Goal: Information Seeking & Learning: Learn about a topic

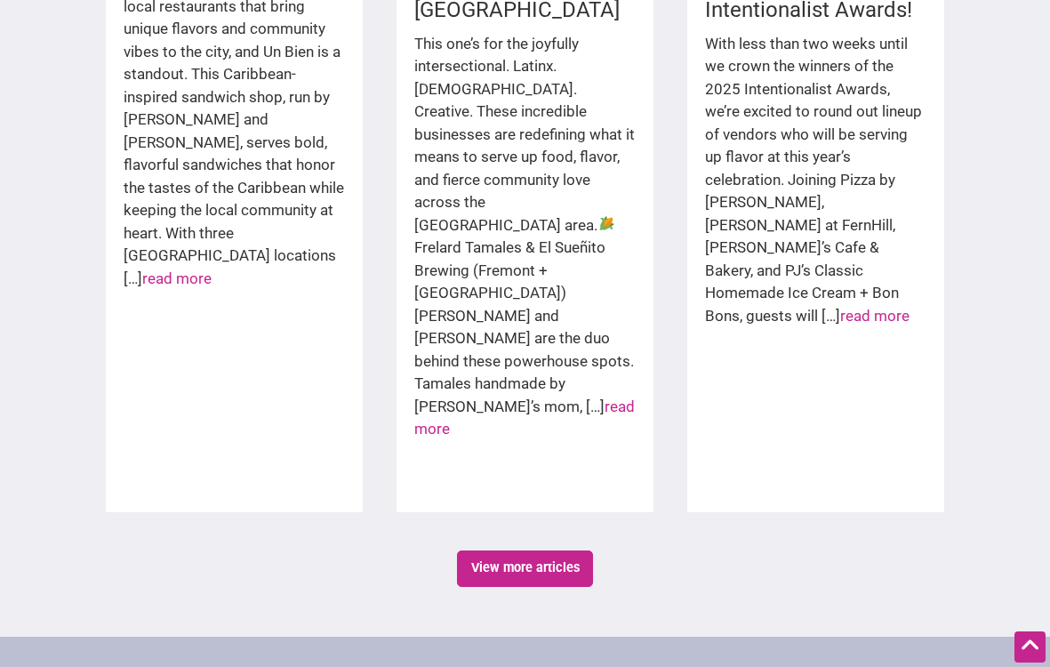
scroll to position [3183, 0]
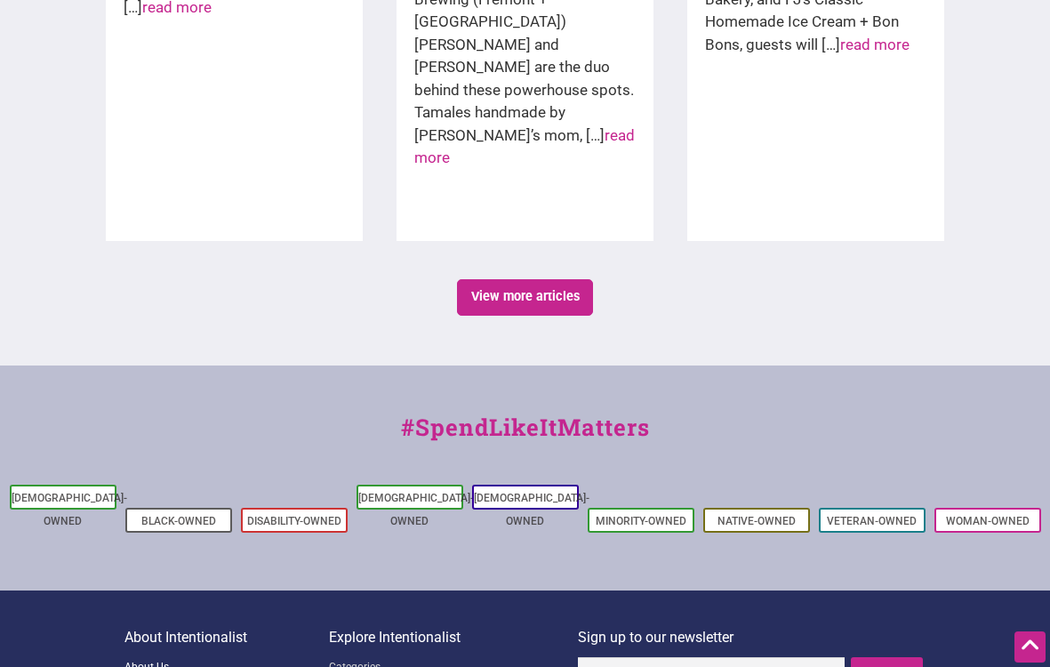
click at [142, 657] on link "About Us" at bounding box center [226, 668] width 205 height 22
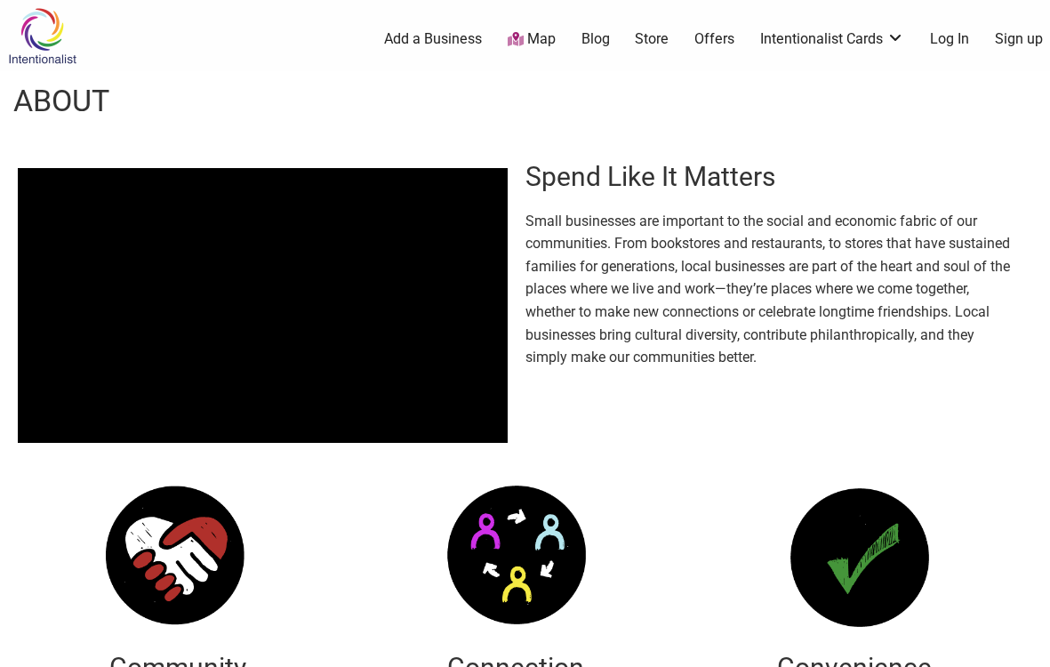
click at [57, 32] on img at bounding box center [42, 36] width 84 height 58
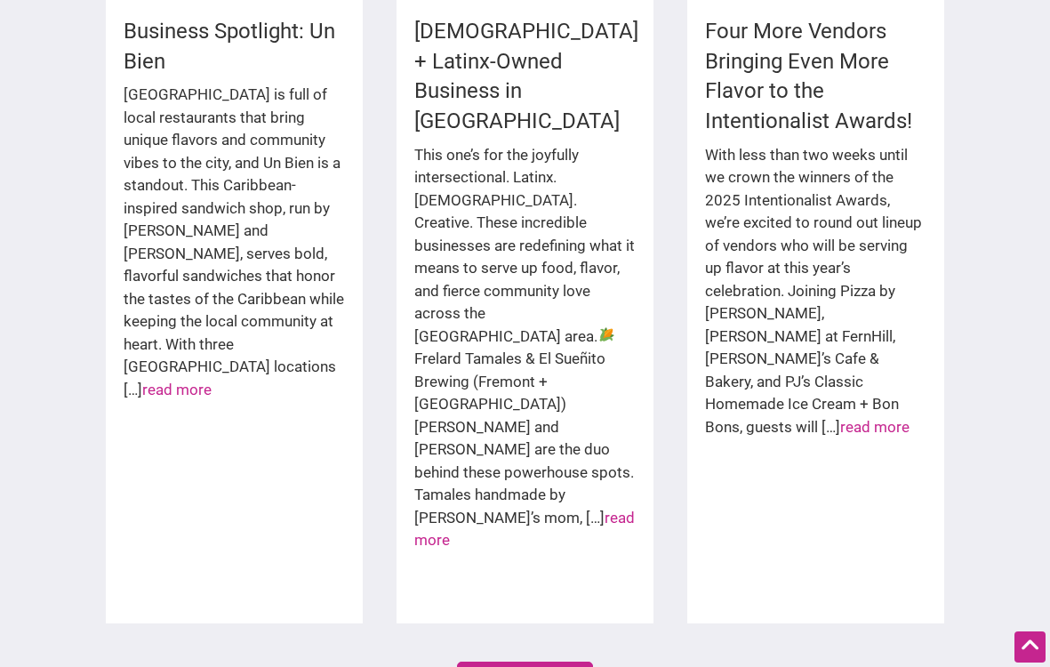
scroll to position [3183, 0]
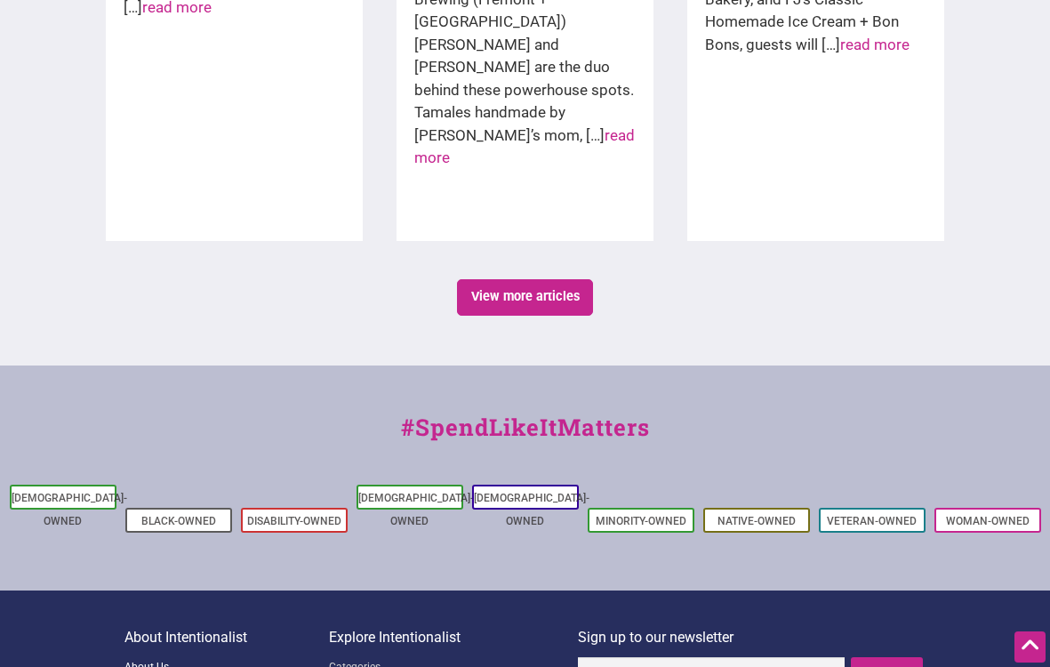
click at [156, 657] on link "About Us" at bounding box center [226, 668] width 205 height 22
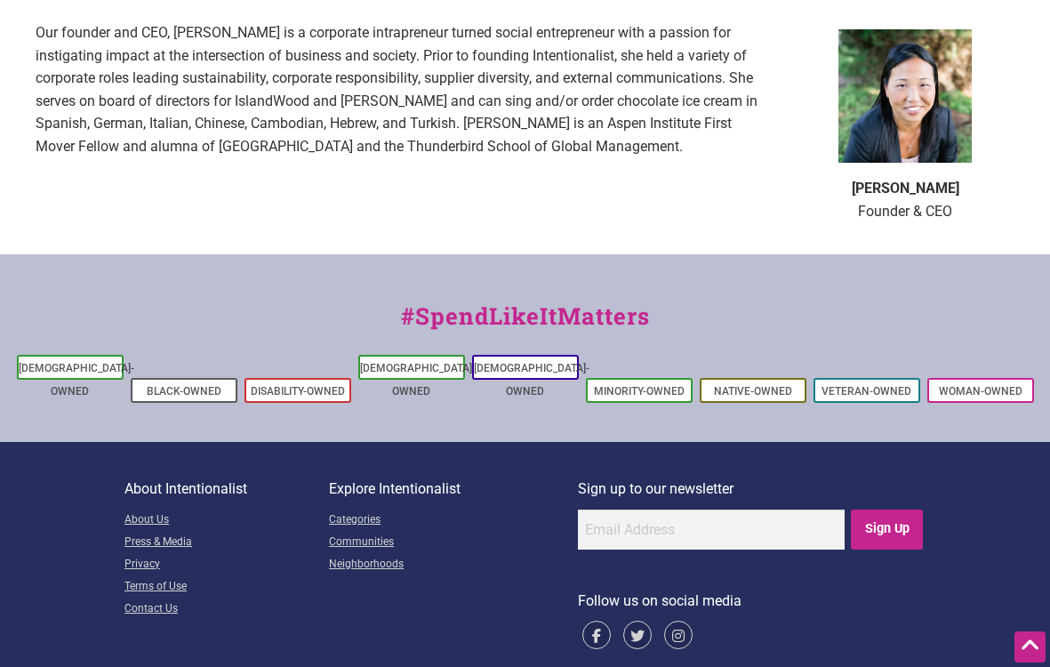
scroll to position [1289, 0]
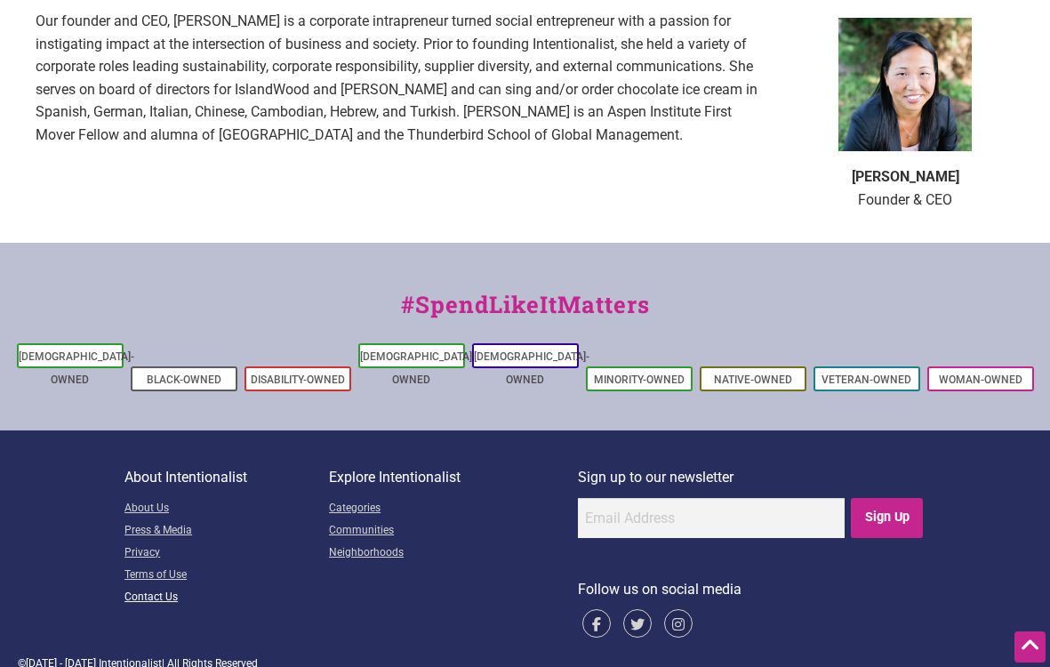
click at [163, 587] on link "Contact Us" at bounding box center [226, 598] width 205 height 22
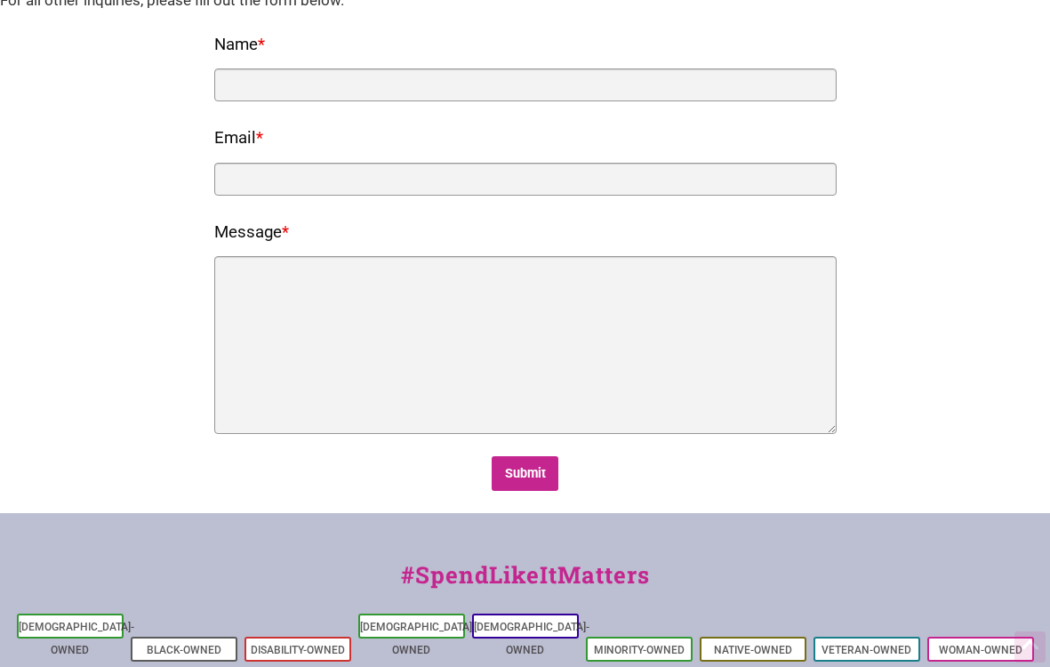
scroll to position [470, 0]
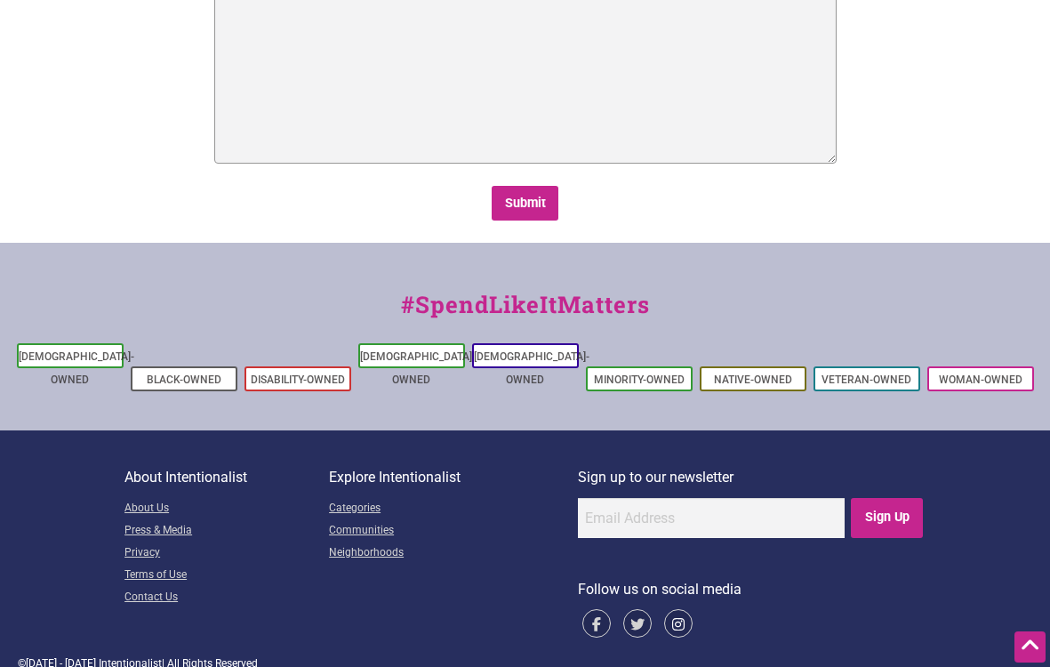
click at [676, 609] on icon at bounding box center [678, 623] width 28 height 28
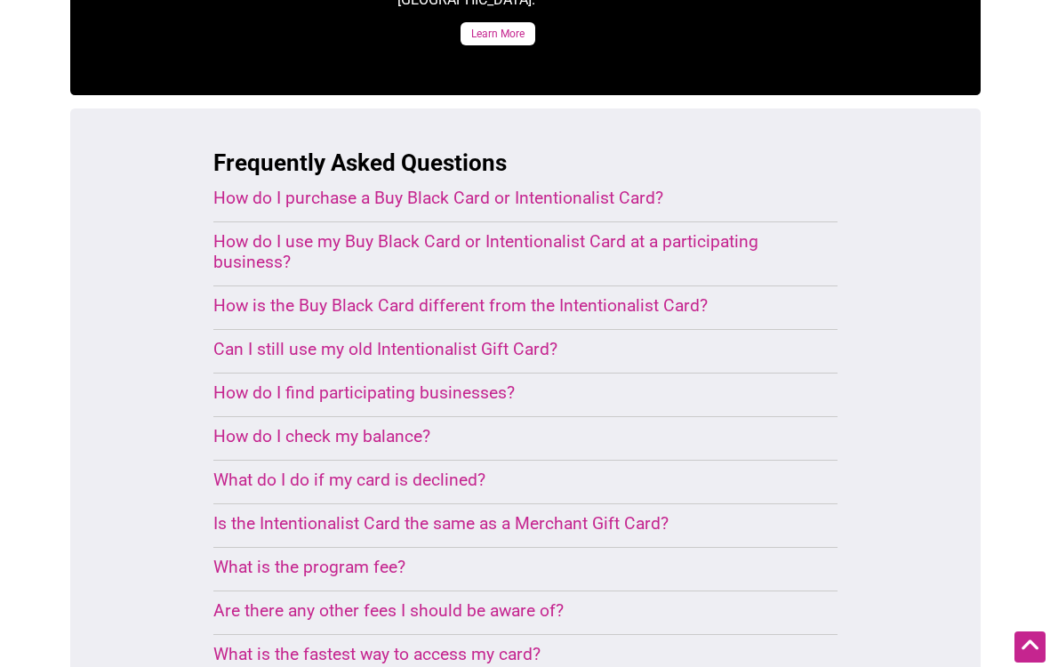
scroll to position [1065, 0]
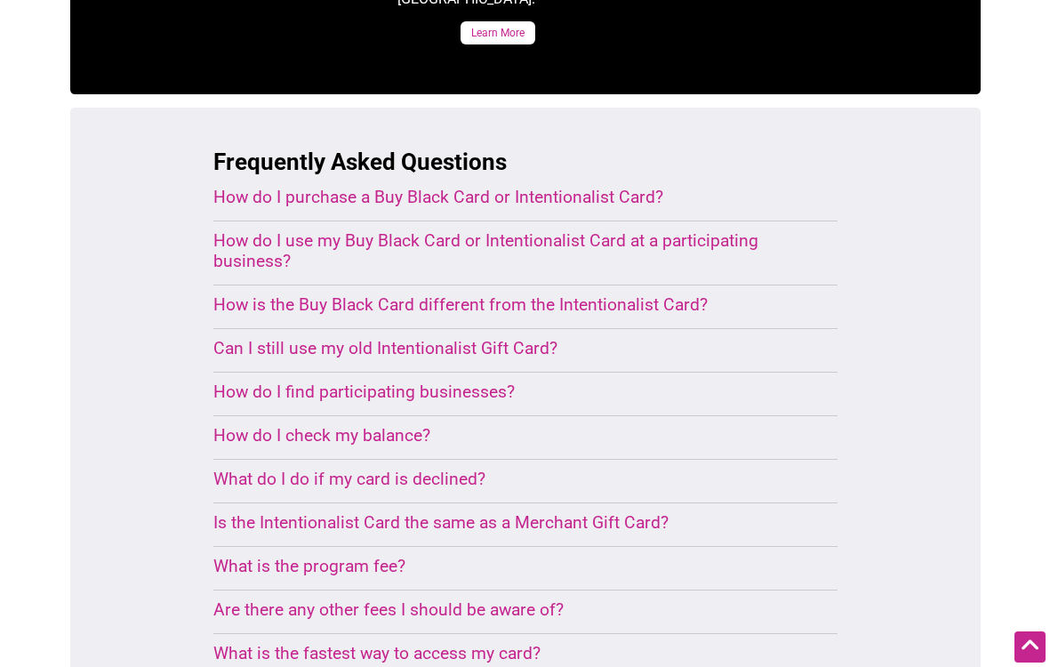
click at [422, 381] on div "How do I find participating businesses?" at bounding box center [504, 391] width 582 height 20
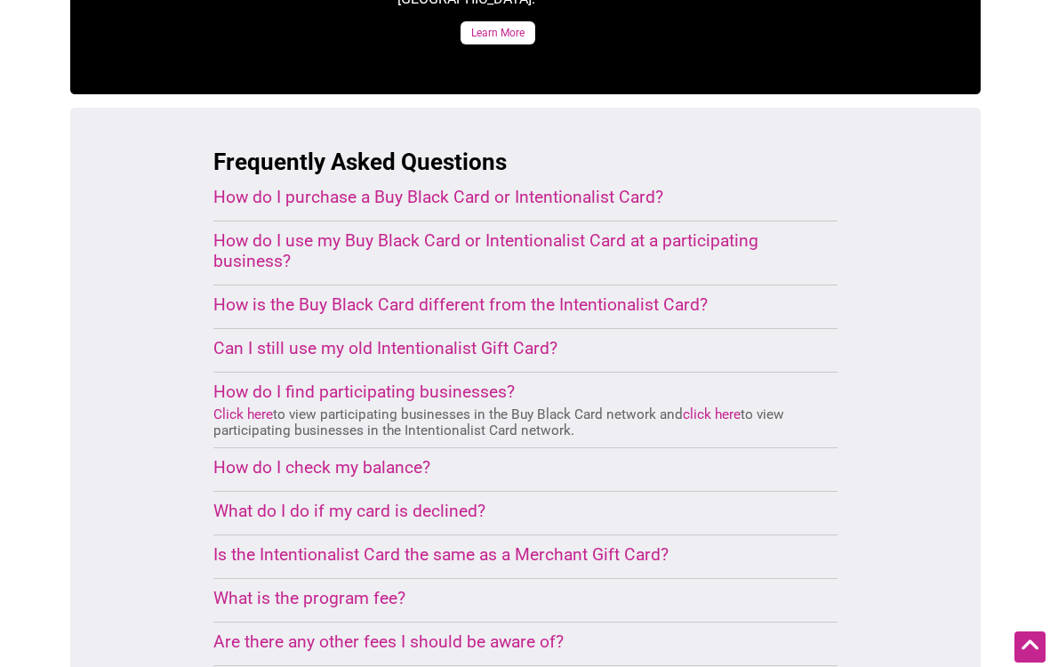
click at [255, 406] on link "Click here" at bounding box center [243, 414] width 60 height 16
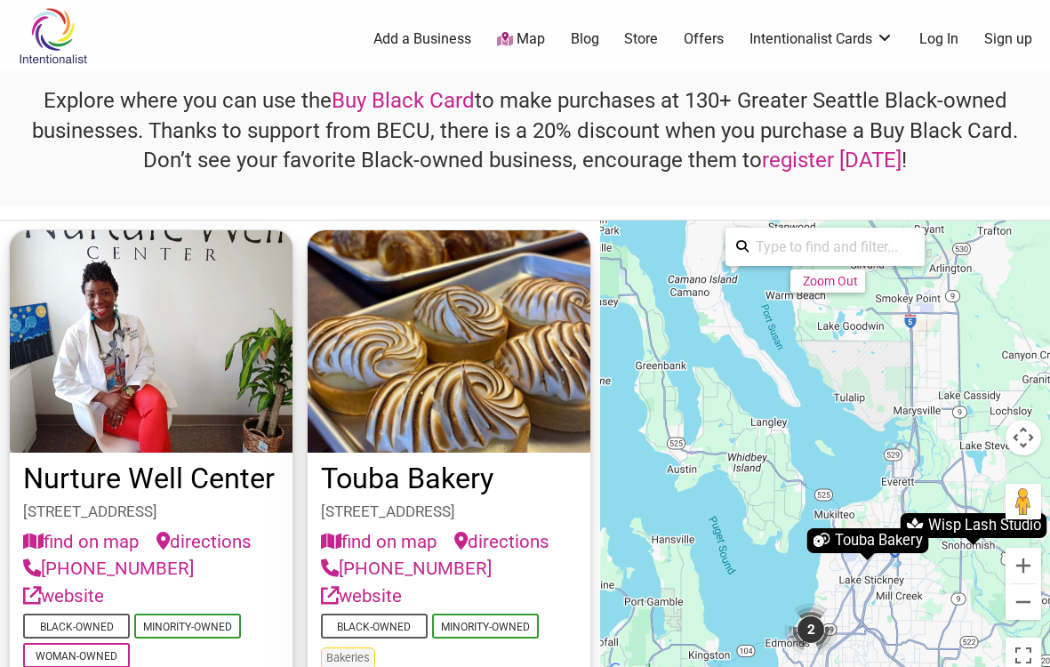
click at [61, 36] on img at bounding box center [53, 36] width 84 height 58
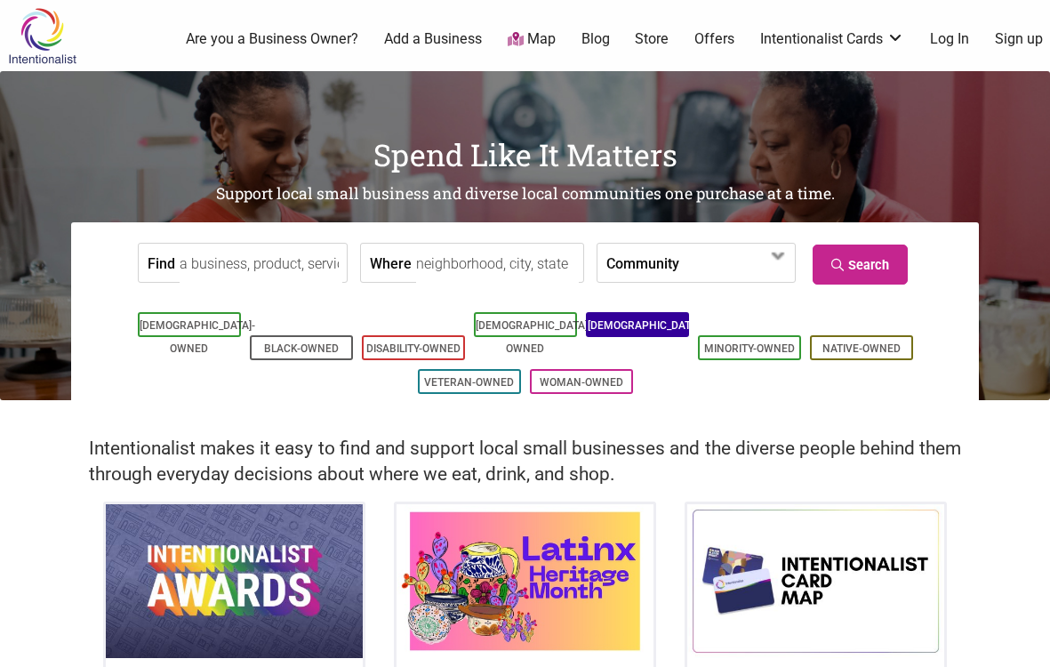
click at [642, 333] on link "[DEMOGRAPHIC_DATA]-Owned" at bounding box center [646, 337] width 116 height 36
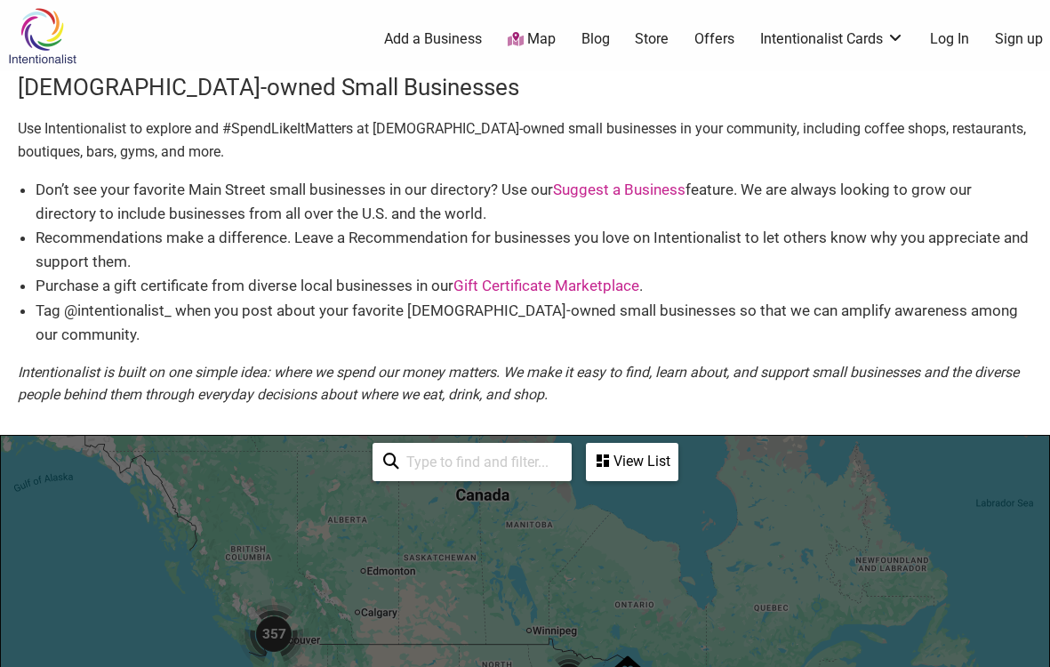
click at [52, 25] on img at bounding box center [42, 36] width 84 height 58
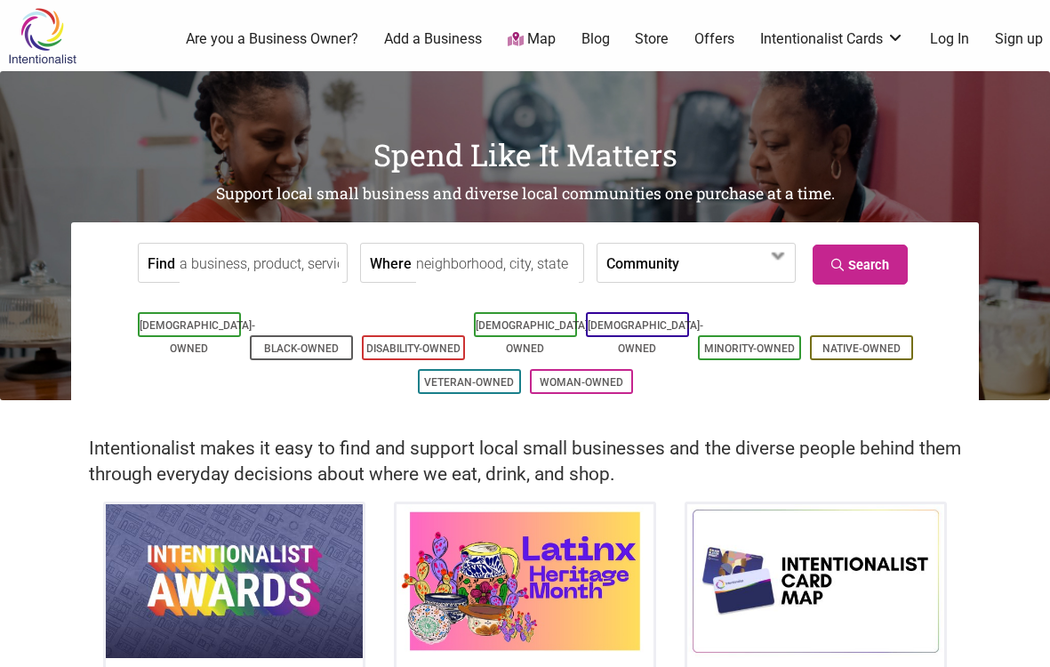
click at [291, 269] on input "Find" at bounding box center [261, 264] width 163 height 40
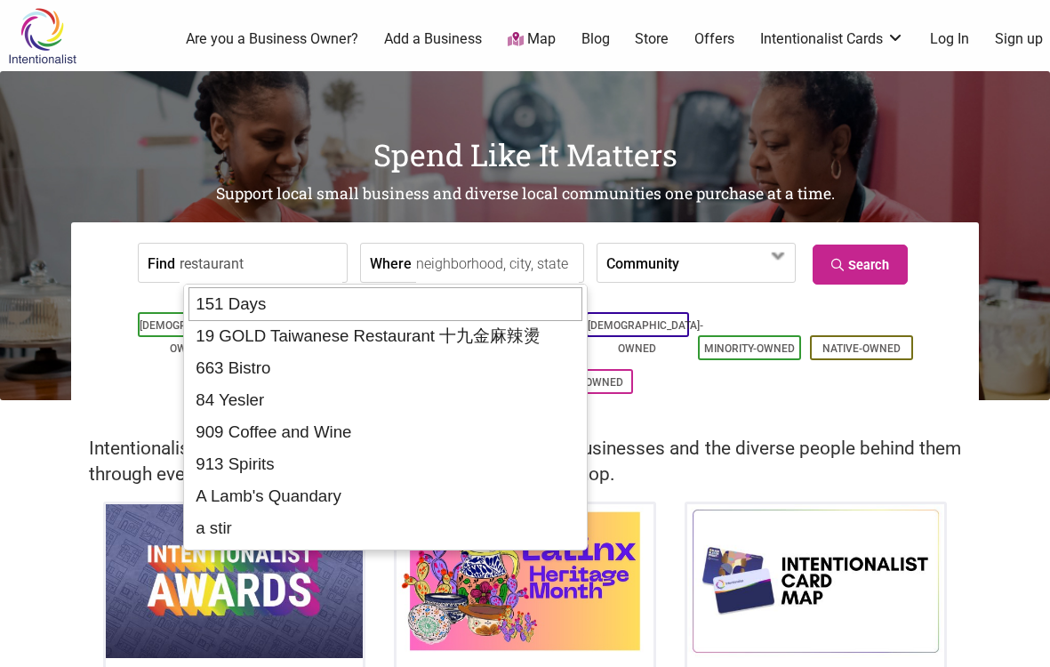
type input "restaurant"
click at [120, 367] on ul "Asian-Owned Black-Owned Disability-Owned Latino-Owned LGBTQ-Owned Minority-Owne…" at bounding box center [524, 353] width 881 height 91
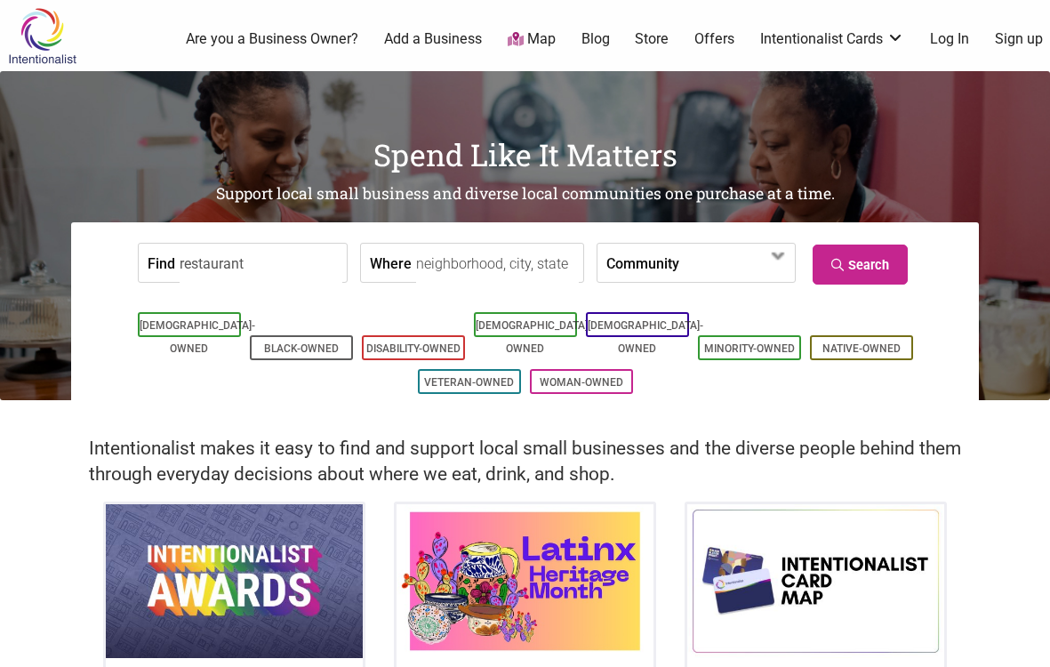
click at [467, 256] on input "Where" at bounding box center [497, 264] width 163 height 40
type input "seattle"
click at [863, 251] on link "Search" at bounding box center [860, 265] width 95 height 40
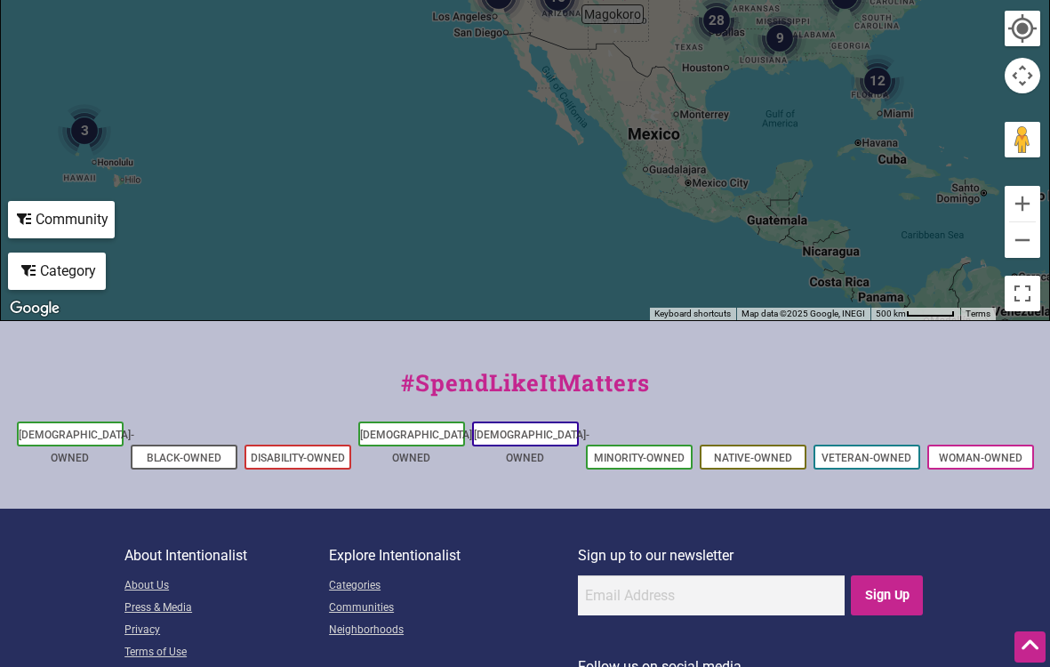
scroll to position [719, 0]
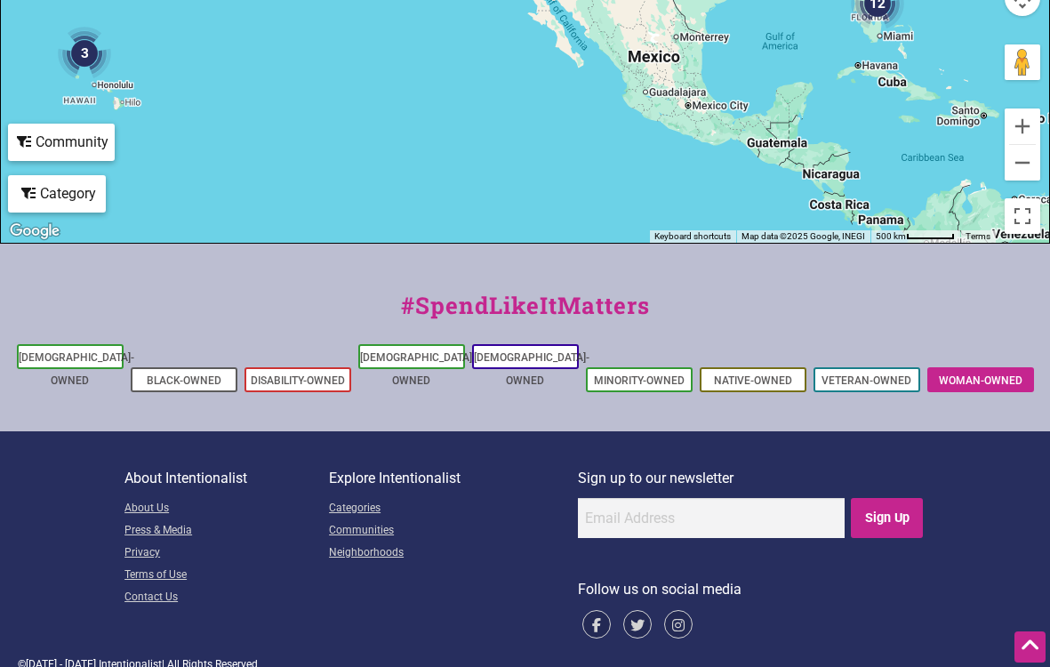
click at [1007, 374] on link "Woman-Owned" at bounding box center [981, 380] width 84 height 12
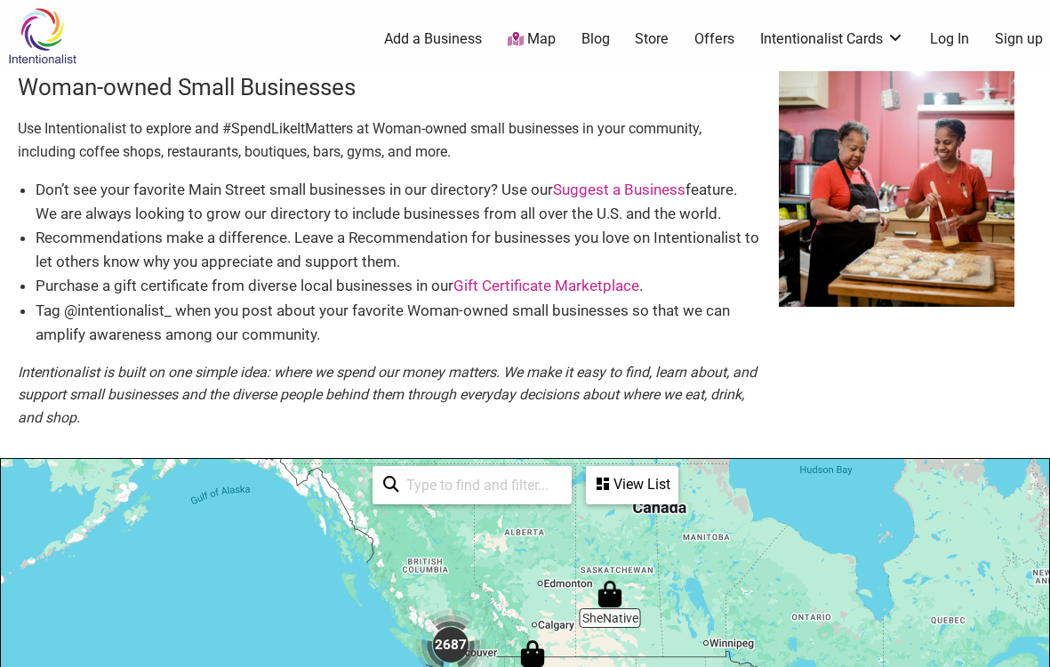
click at [61, 26] on img at bounding box center [42, 36] width 84 height 58
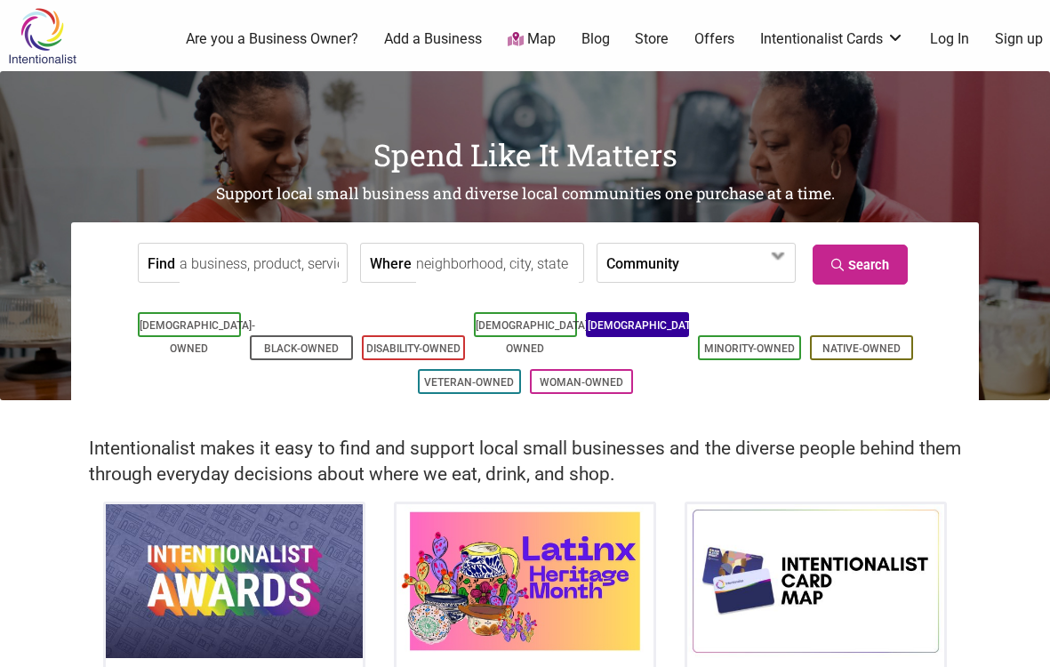
click at [613, 326] on link "[DEMOGRAPHIC_DATA]-Owned" at bounding box center [646, 337] width 116 height 36
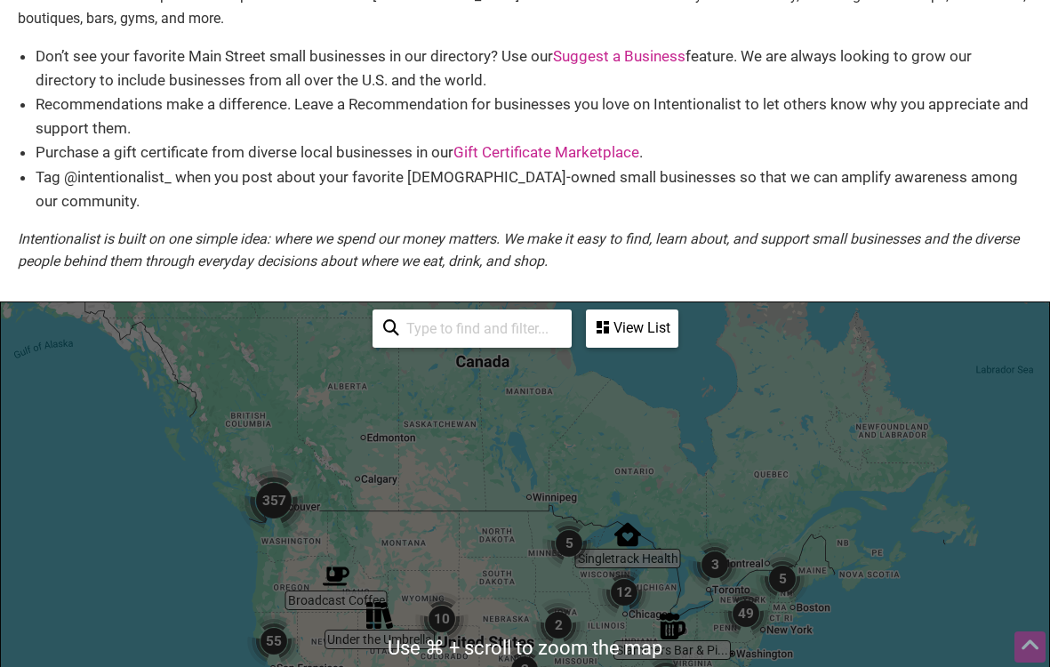
scroll to position [165, 0]
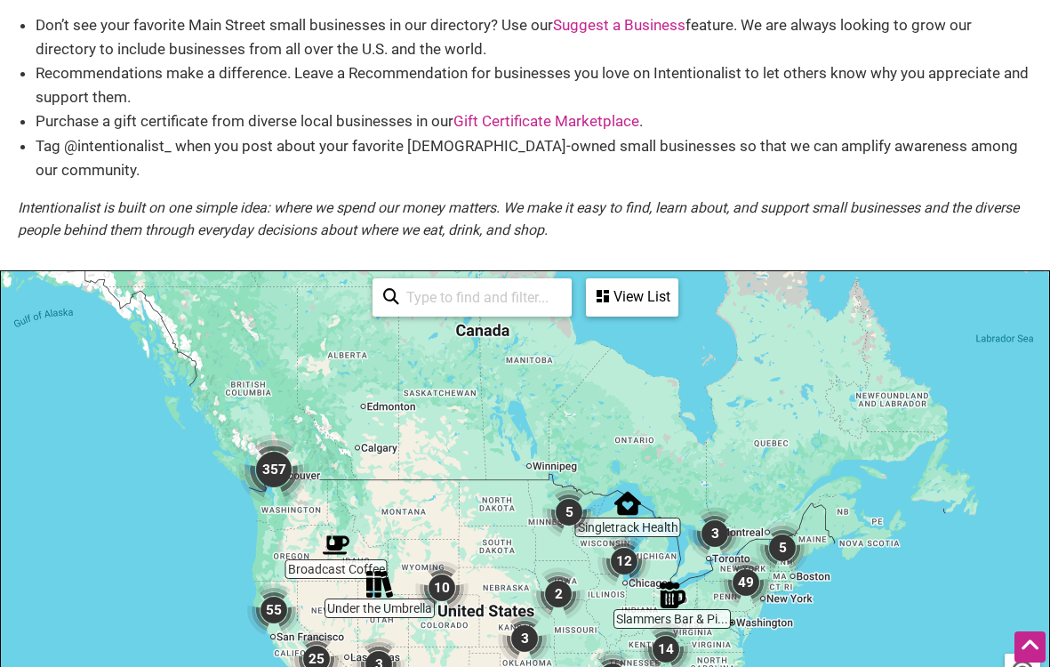
click at [623, 543] on img "12" at bounding box center [624, 560] width 53 height 53
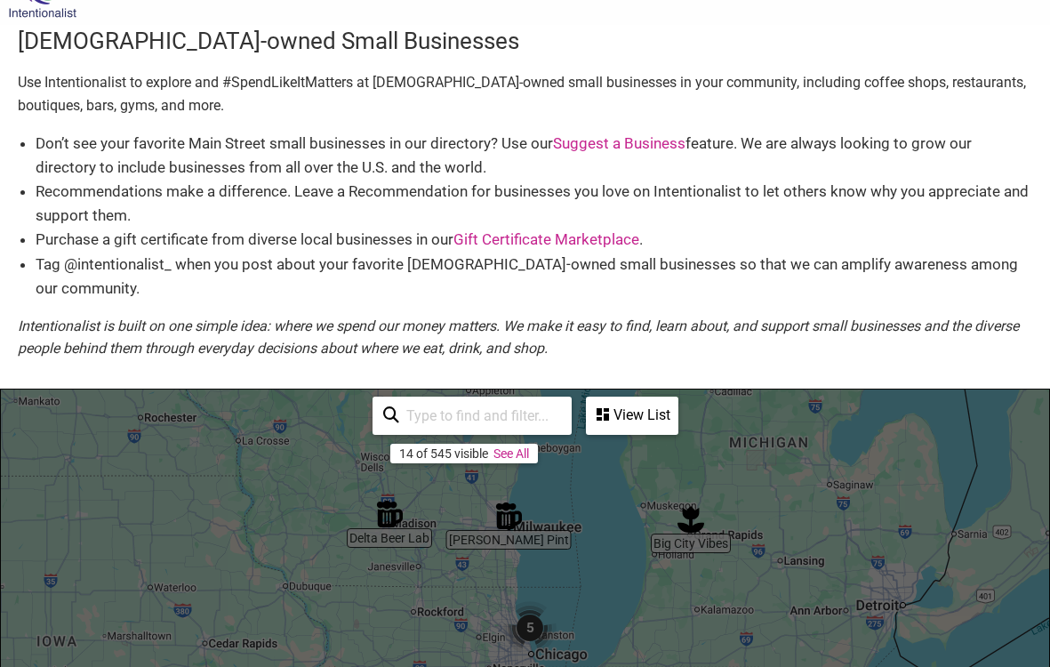
scroll to position [45, 0]
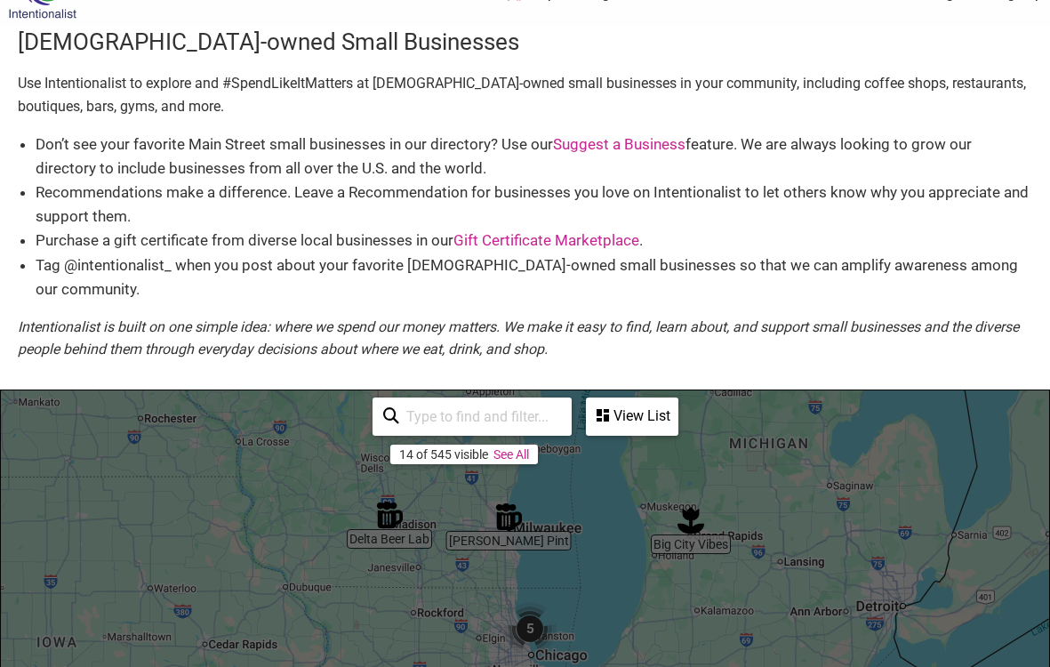
click at [690, 507] on img "Big City Vibes" at bounding box center [691, 520] width 27 height 27
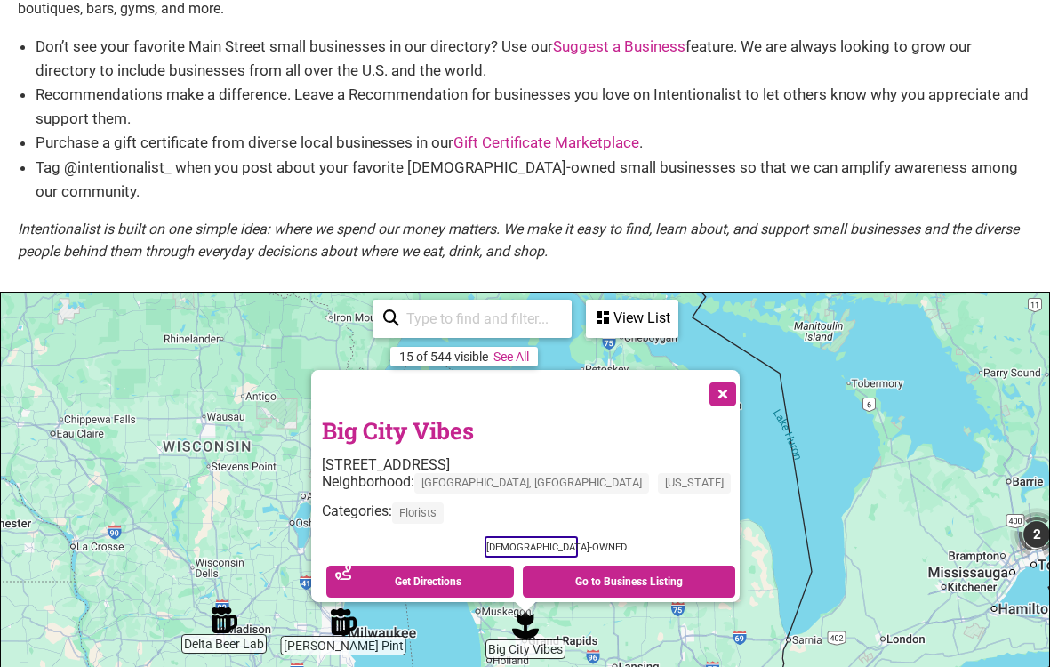
scroll to position [149, 0]
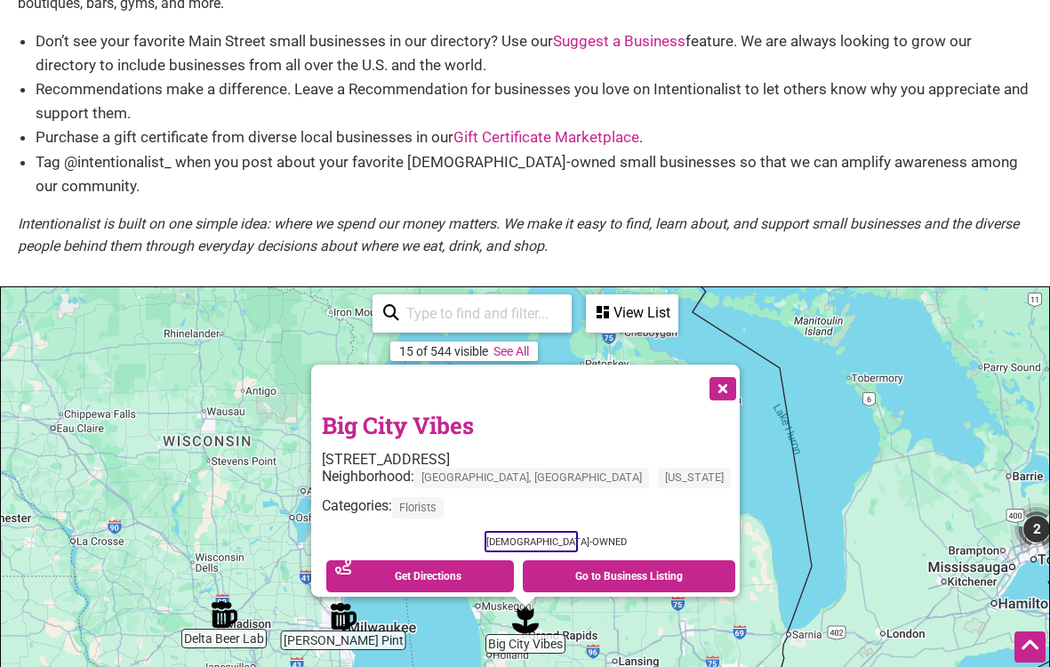
click at [699, 365] on button "Close" at bounding box center [721, 387] width 44 height 44
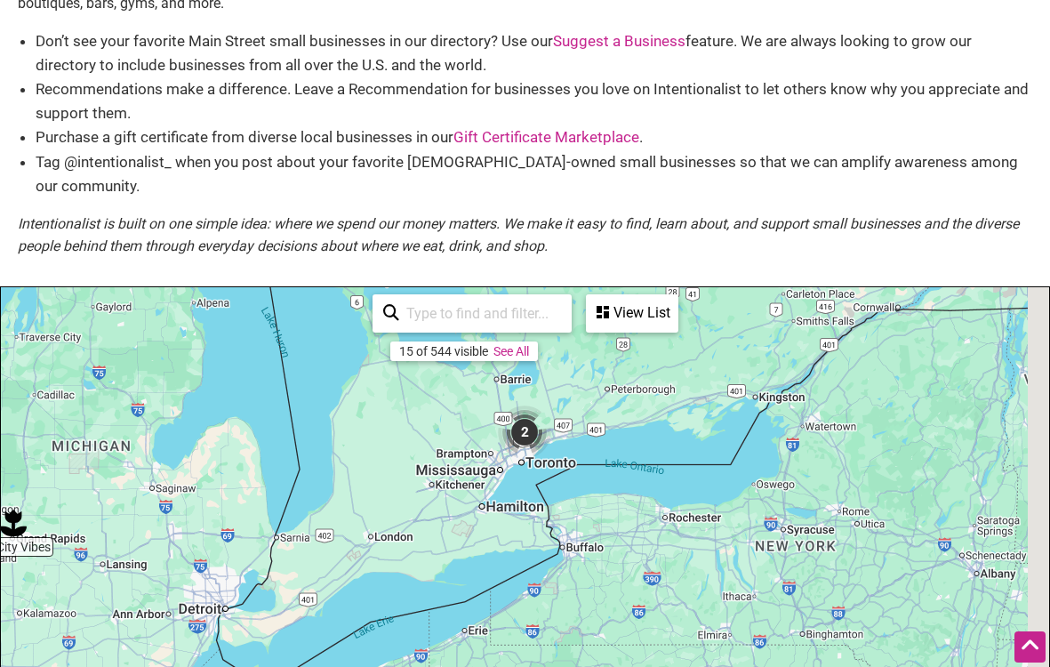
drag, startPoint x: 727, startPoint y: 438, endPoint x: 202, endPoint y: 337, distance: 535.2
click at [202, 337] on div "To navigate, press the arrow keys." at bounding box center [525, 633] width 1048 height 692
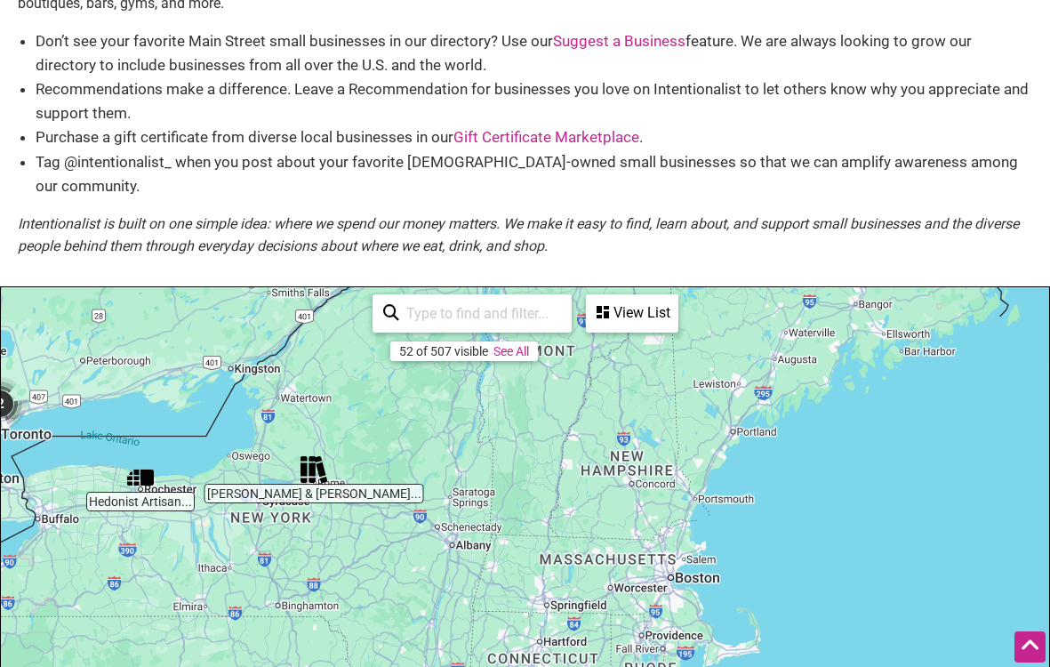
drag, startPoint x: 413, startPoint y: 388, endPoint x: -103, endPoint y: 365, distance: 516.2
click at [0, 365] on html "× Menu 0 Add a Business Map Blog Store Offers Intentionalist Cards Buy Black Ca…" at bounding box center [525, 184] width 1050 height 667
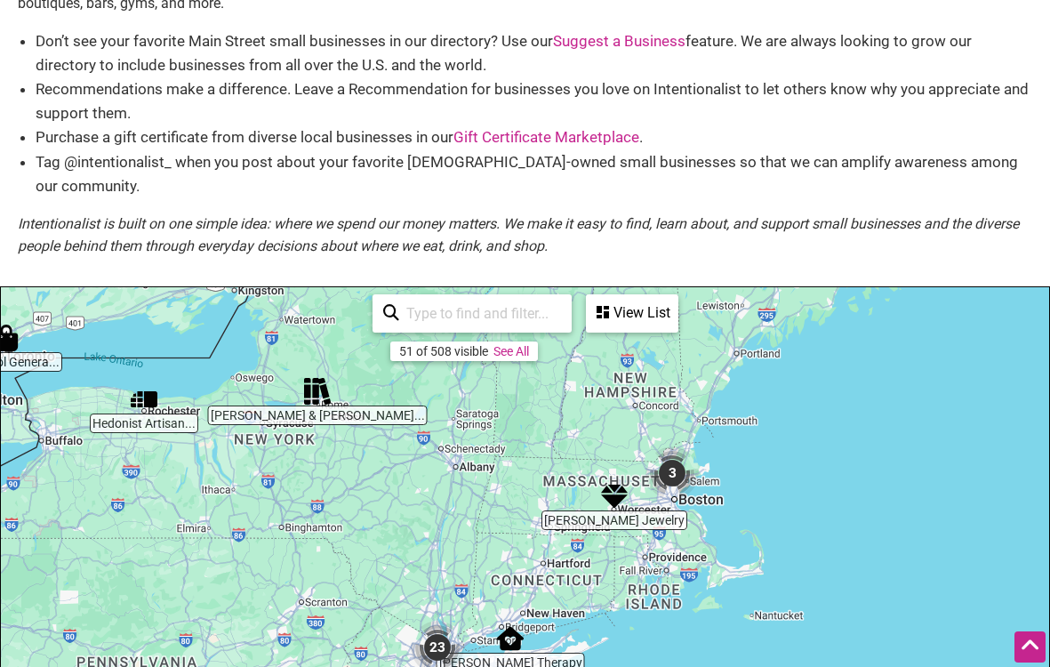
drag, startPoint x: 365, startPoint y: 368, endPoint x: 369, endPoint y: 284, distance: 84.6
click at [369, 287] on div "[PERSON_NAME]'s World Old's Cool Genera... Hedonist Artisan... [PERSON_NAME] [P…" at bounding box center [525, 633] width 1048 height 692
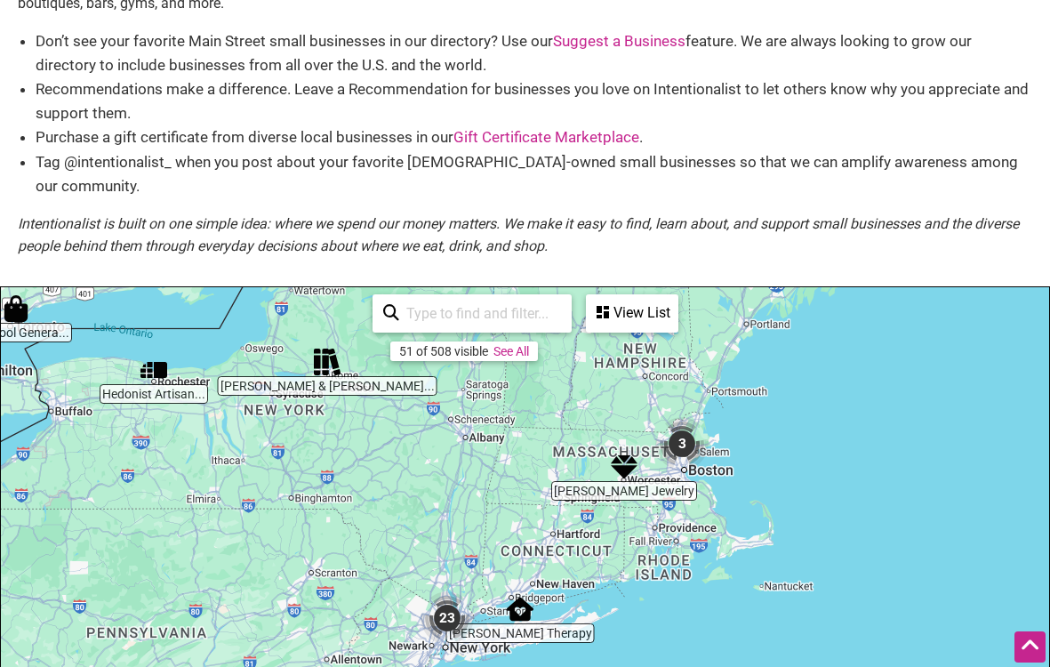
drag, startPoint x: 505, startPoint y: 483, endPoint x: 527, endPoint y: 450, distance: 39.7
click at [526, 450] on div "To navigate, press the arrow keys." at bounding box center [525, 633] width 1048 height 692
